Goal: Task Accomplishment & Management: Manage account settings

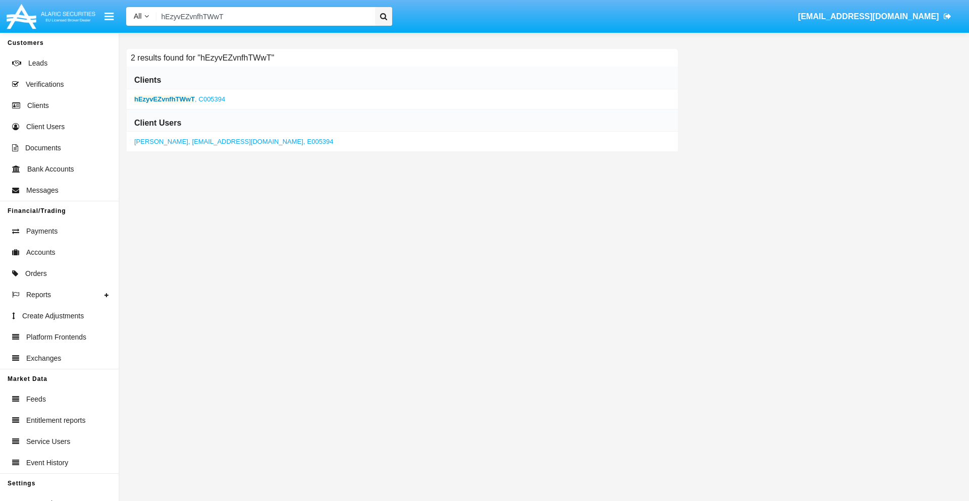
type input "hEzyvEZvnfhTWwT"
click at [164, 99] on b "hEzyvEZvnfhTWwT" at bounding box center [164, 99] width 61 height 8
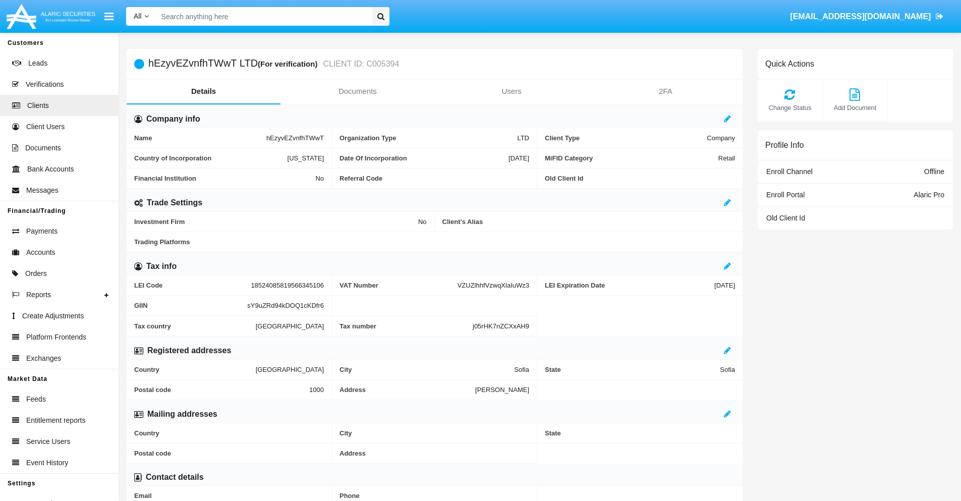
click at [357, 91] on link "Documents" at bounding box center [358, 91] width 154 height 24
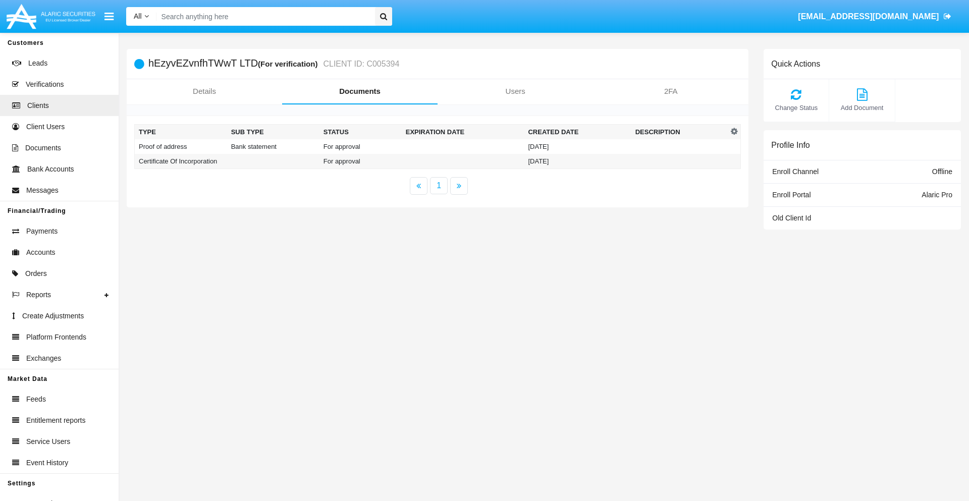
click at [181, 146] on td "Proof of address" at bounding box center [181, 146] width 92 height 15
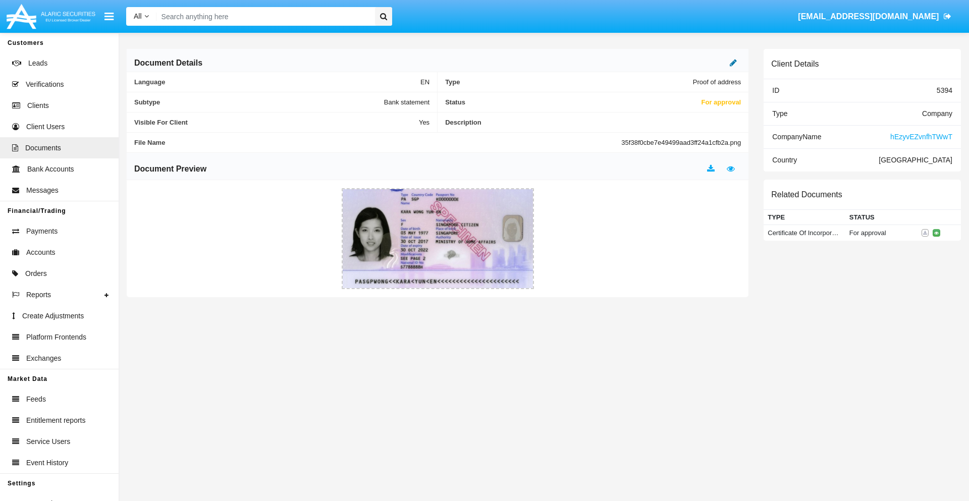
click at [733, 63] on icon at bounding box center [733, 63] width 7 height 8
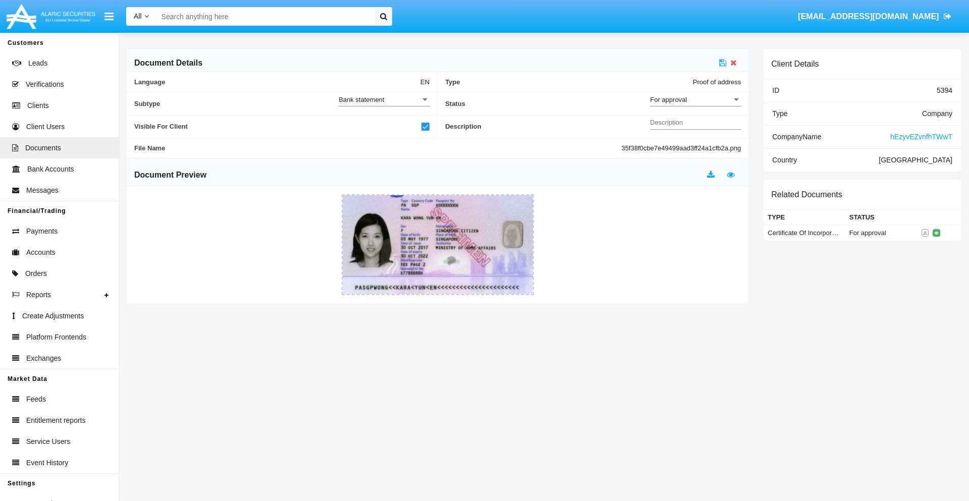
click at [695, 99] on div "For approval" at bounding box center [691, 99] width 82 height 9
click at [695, 105] on span "Approved" at bounding box center [695, 105] width 91 height 20
click at [723, 63] on icon at bounding box center [722, 63] width 7 height 8
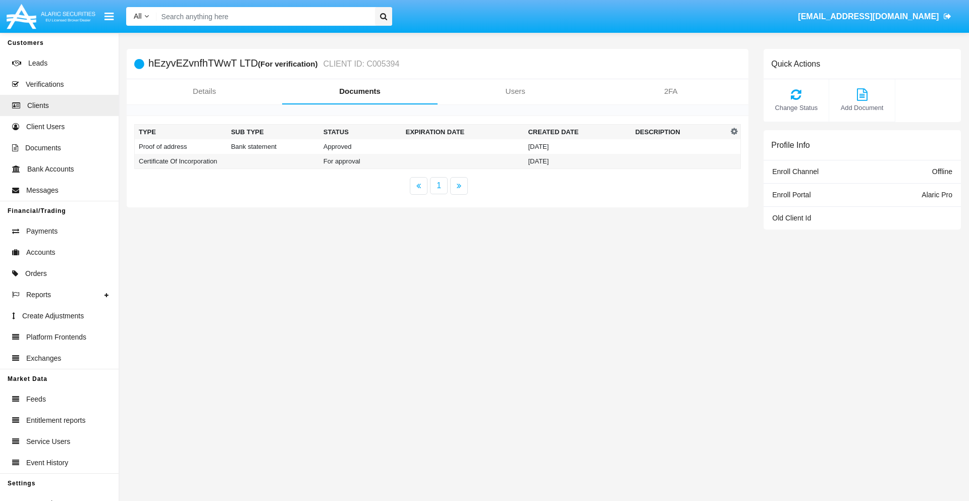
click at [181, 161] on td "Certificate Of Incorporation" at bounding box center [181, 161] width 92 height 15
